Goal: Information Seeking & Learning: Learn about a topic

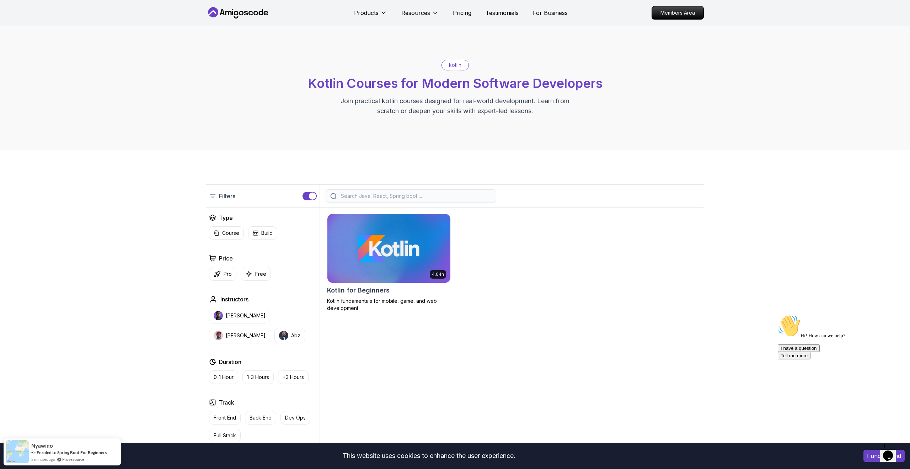
click at [398, 245] on img at bounding box center [388, 248] width 129 height 72
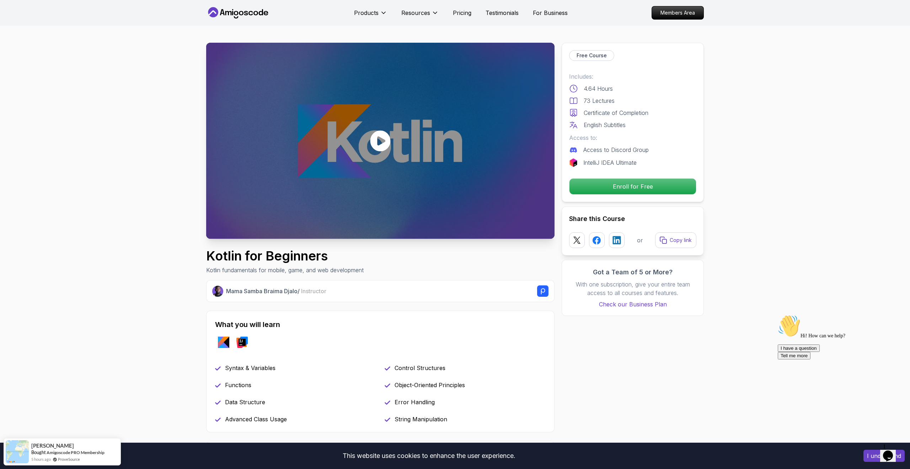
click at [409, 180] on div at bounding box center [380, 141] width 348 height 196
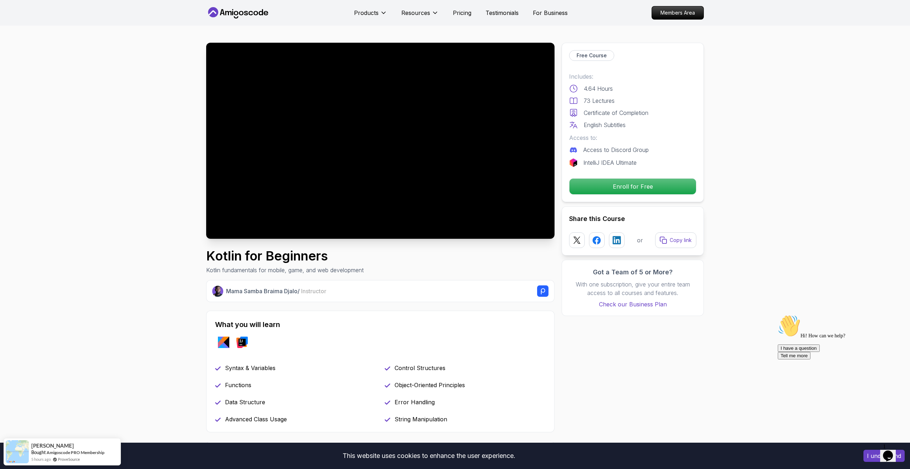
click at [248, 13] on icon at bounding box center [238, 12] width 64 height 11
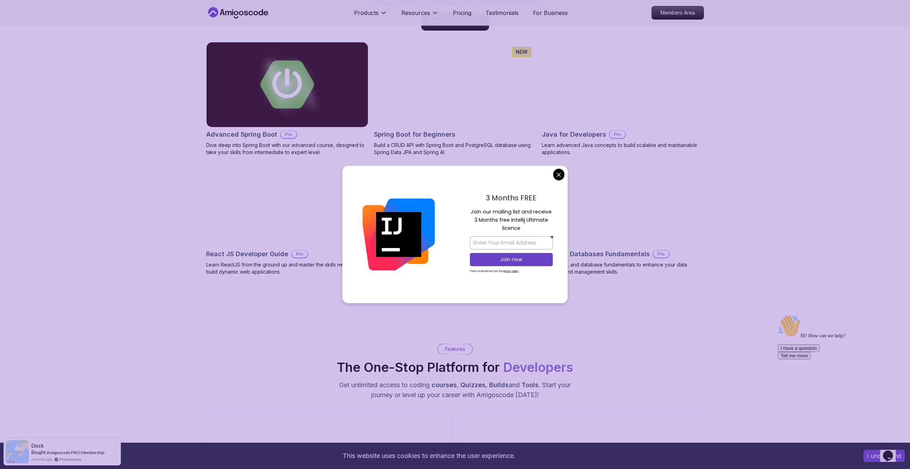
scroll to position [744, 0]
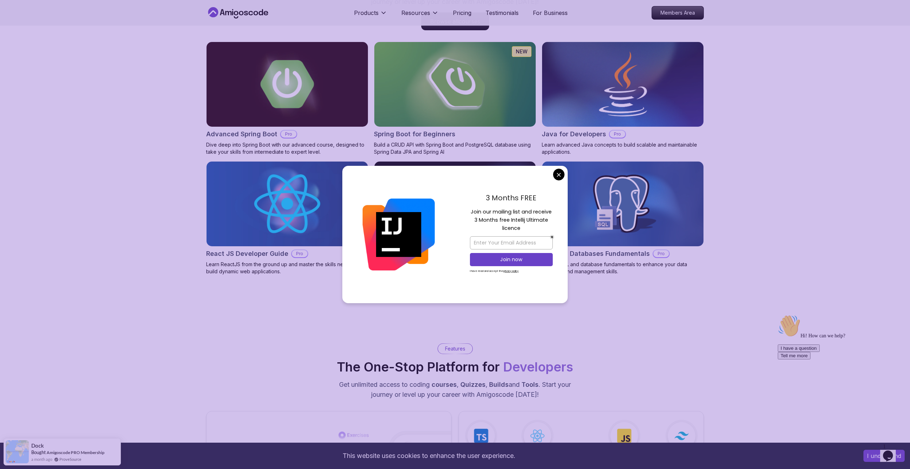
click at [167, 184] on div "Courses Builds Discover Amigoscode's Latest Premium Courses! Get unlimited acce…" at bounding box center [455, 110] width 910 height 398
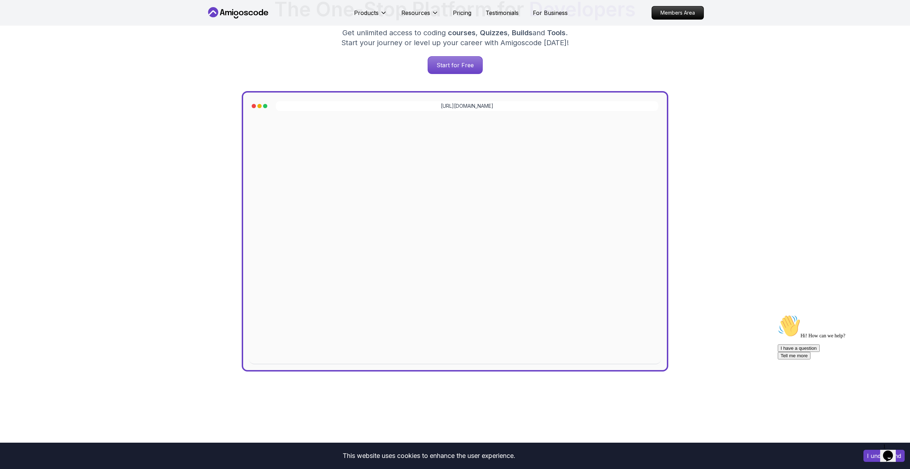
scroll to position [0, 0]
